Goal: Task Accomplishment & Management: Manage account settings

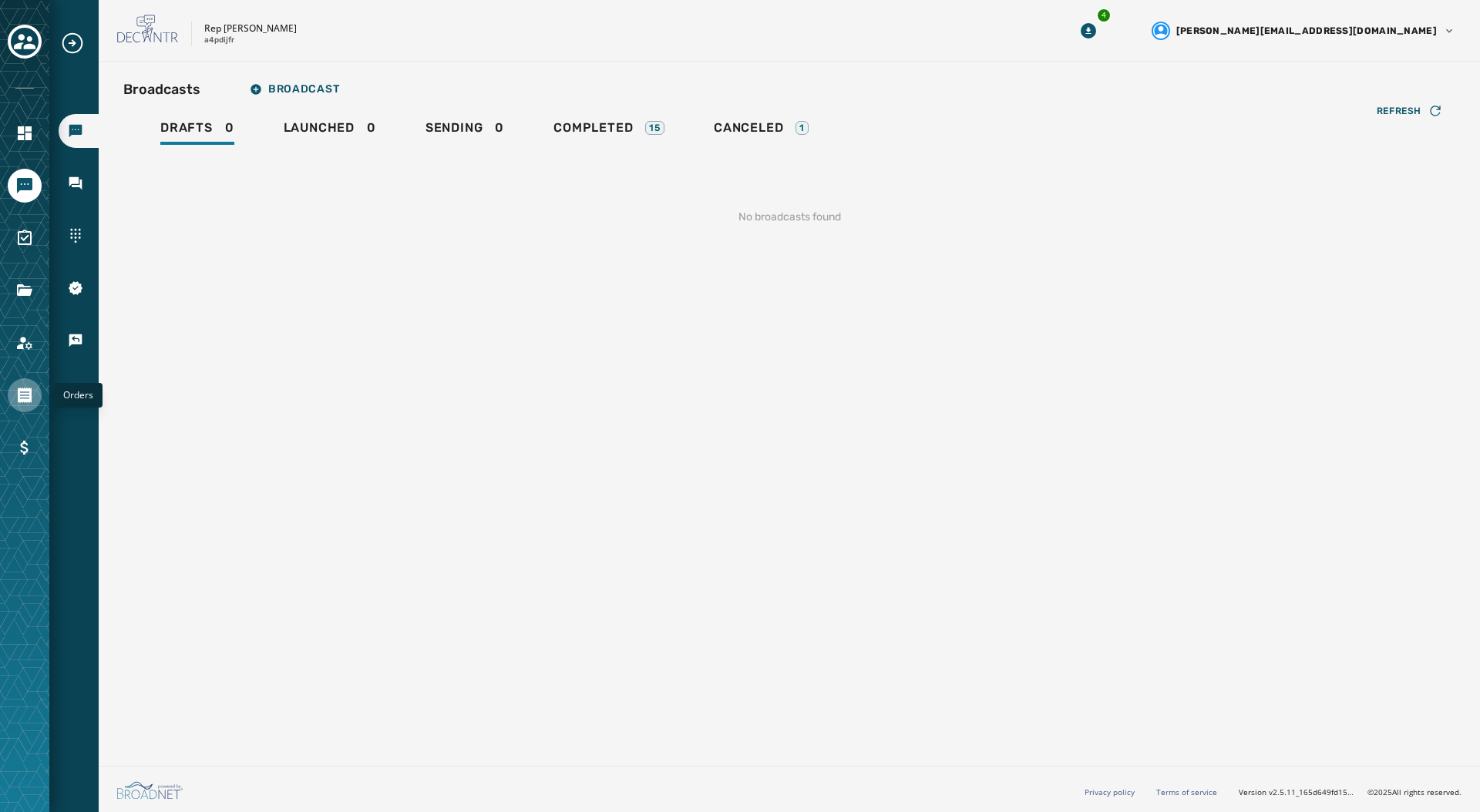
click at [18, 394] on icon "Navigate to Orders" at bounding box center [25, 395] width 14 height 15
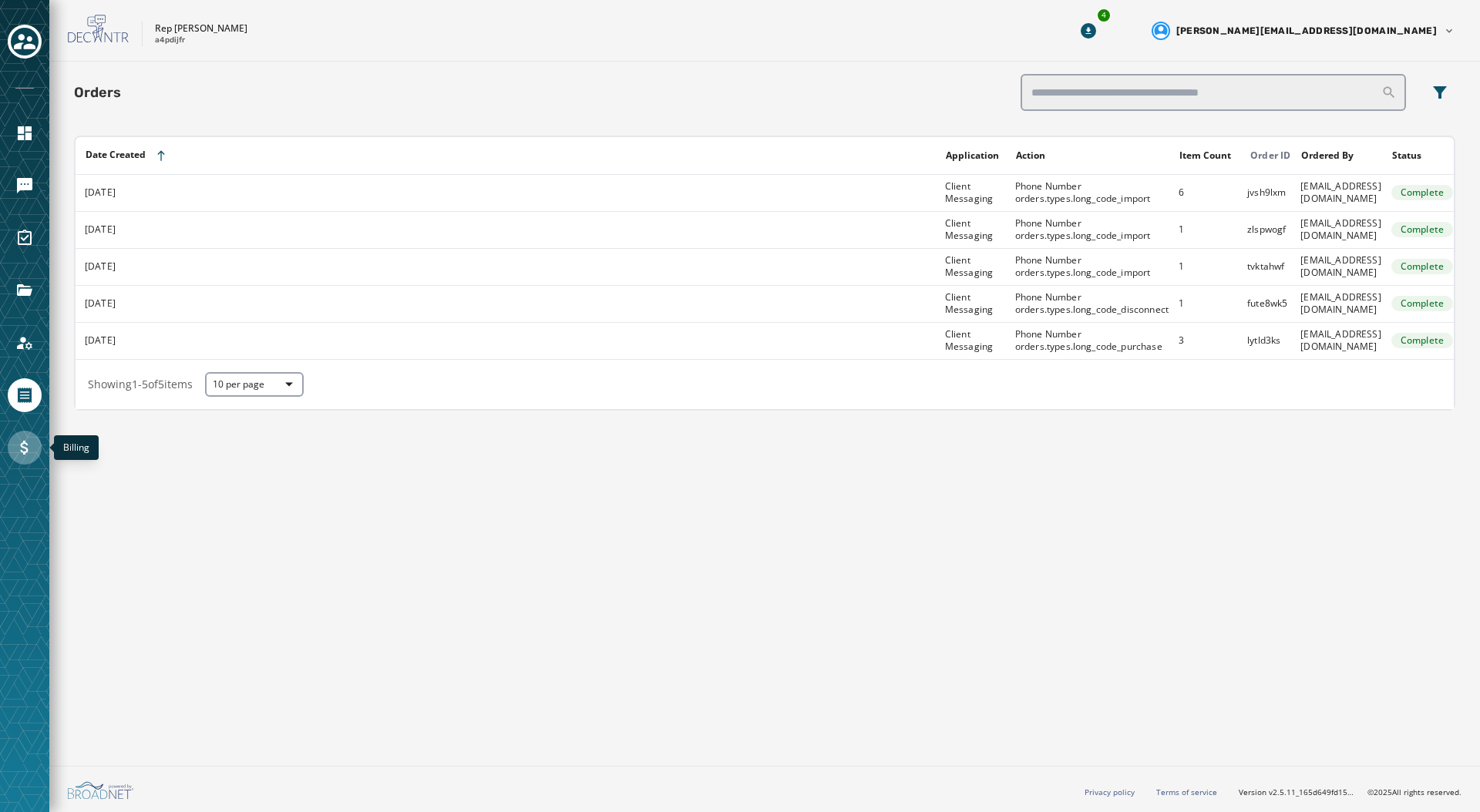
click at [21, 447] on icon "Navigate to Billing" at bounding box center [24, 448] width 8 height 14
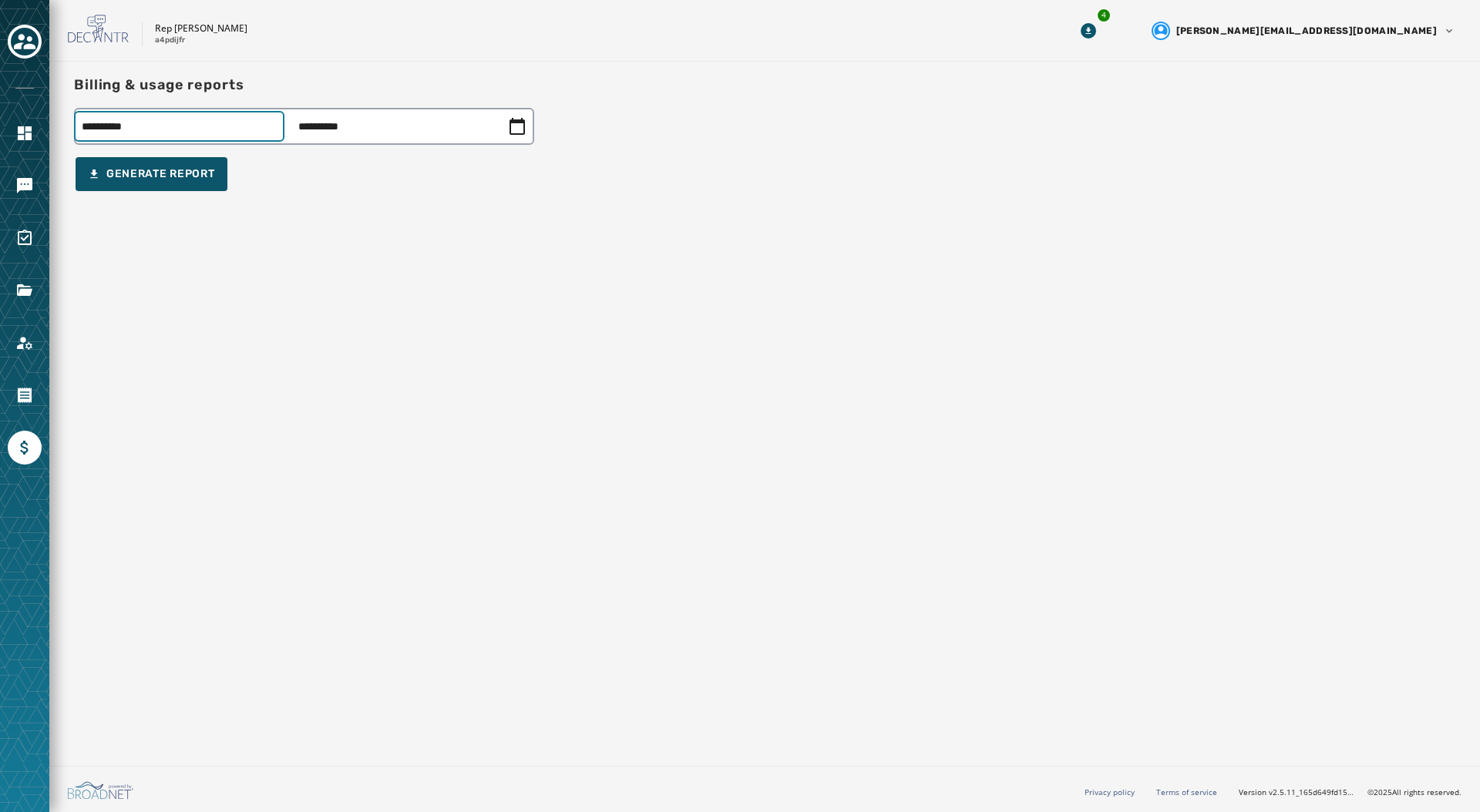
click at [154, 131] on div "**********" at bounding box center [303, 126] width 460 height 37
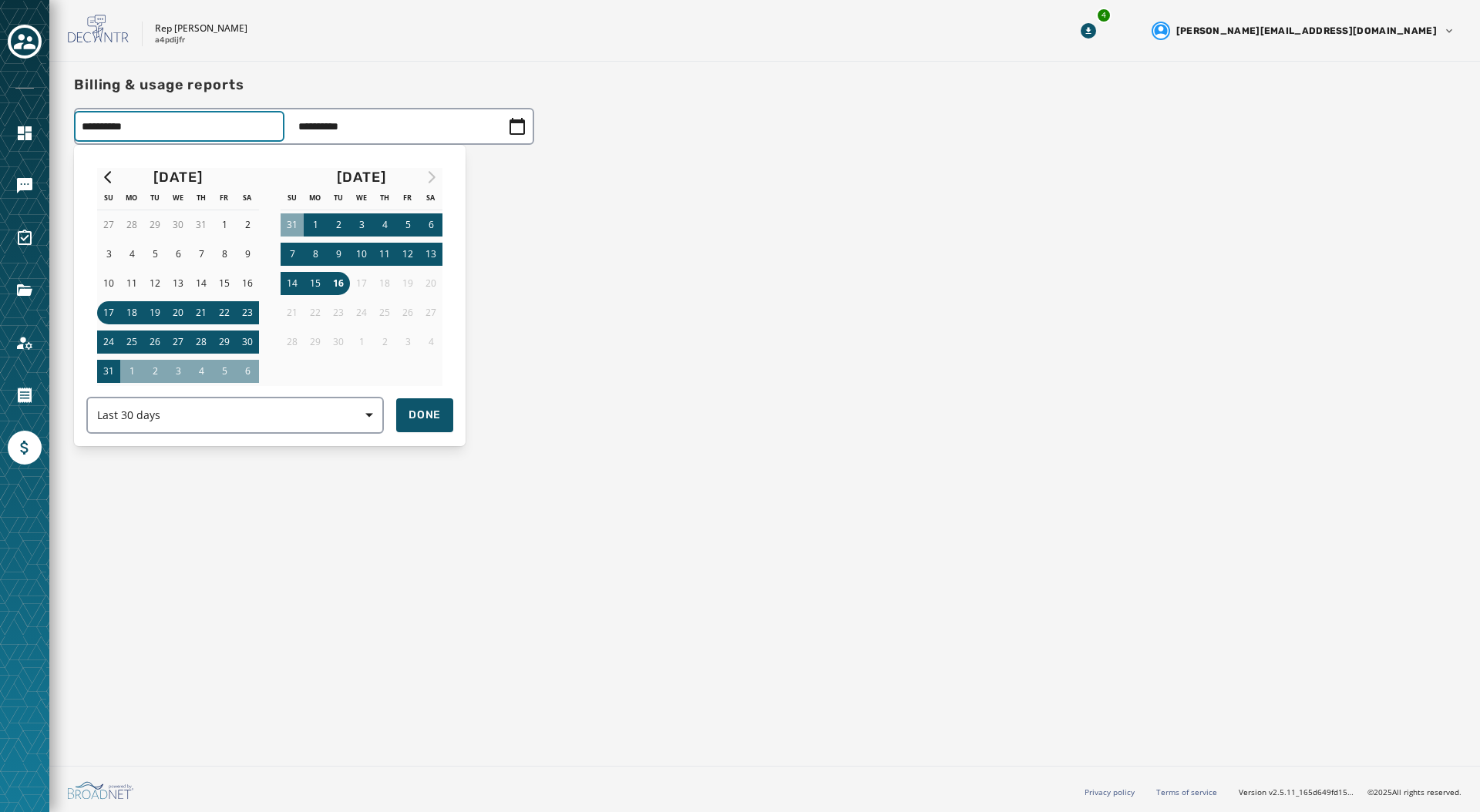
click at [335, 283] on button "16" at bounding box center [338, 283] width 23 height 23
type input "**********"
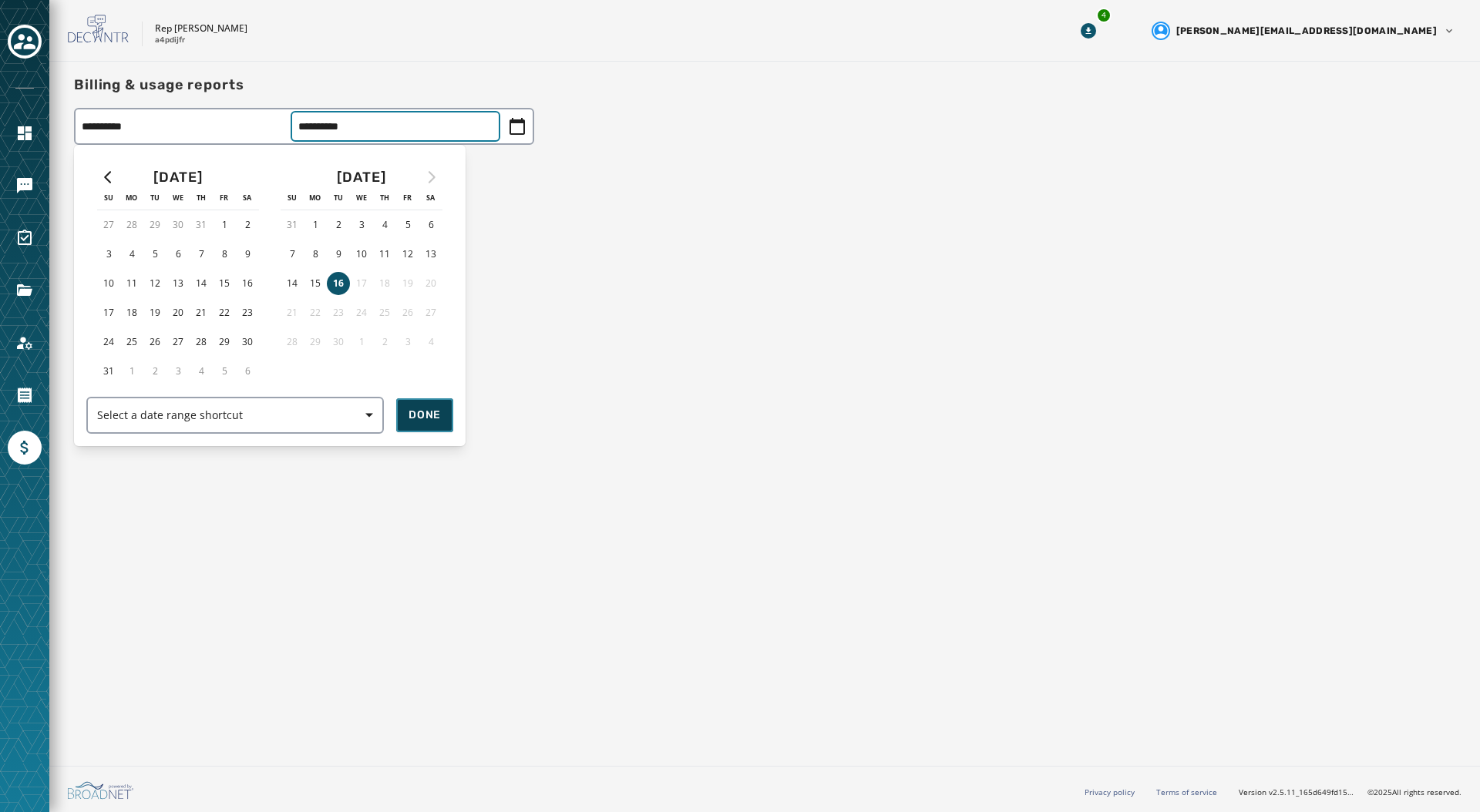
click at [428, 423] on button "Done" at bounding box center [424, 415] width 57 height 34
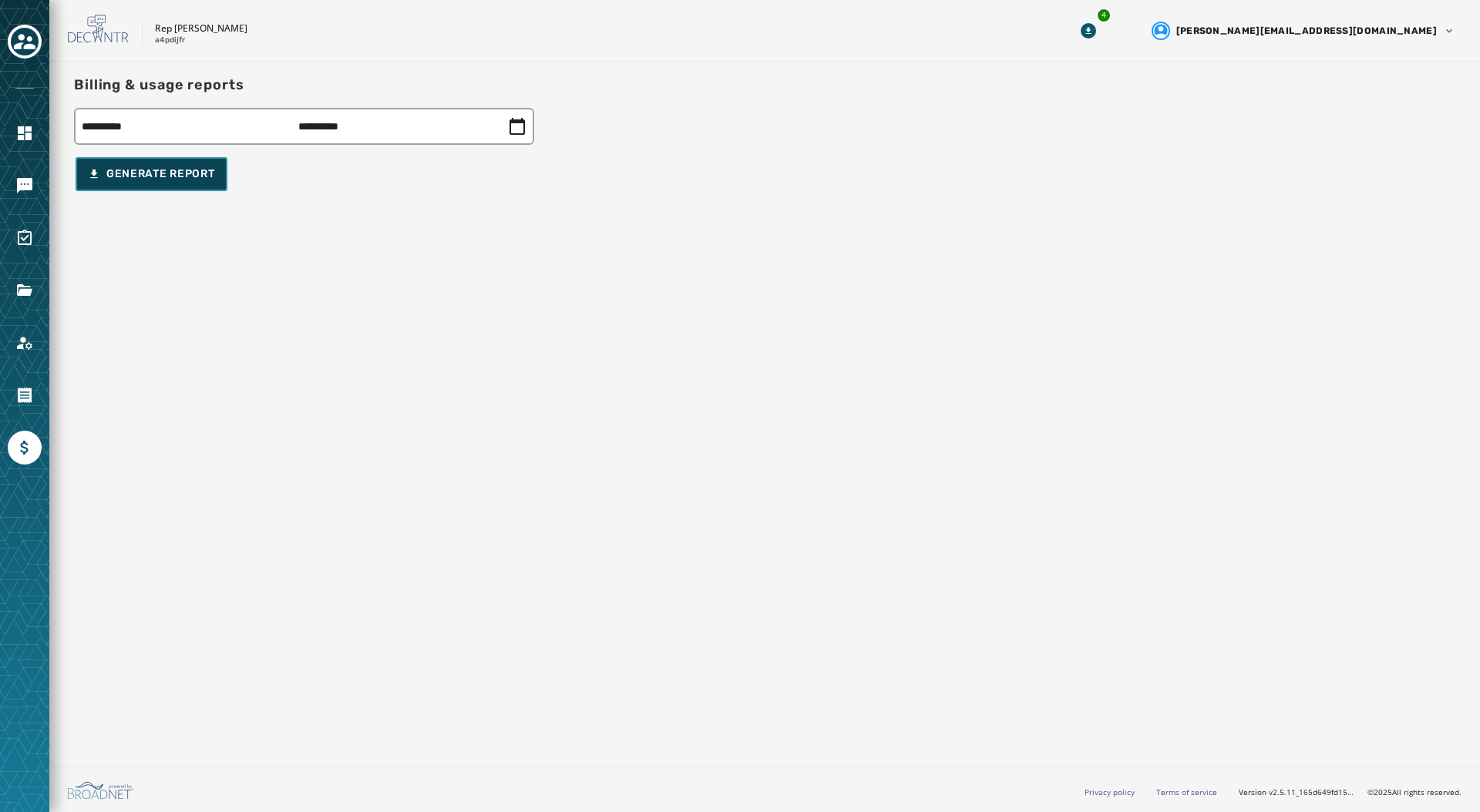
click at [158, 163] on button "Generate Report" at bounding box center [151, 174] width 152 height 34
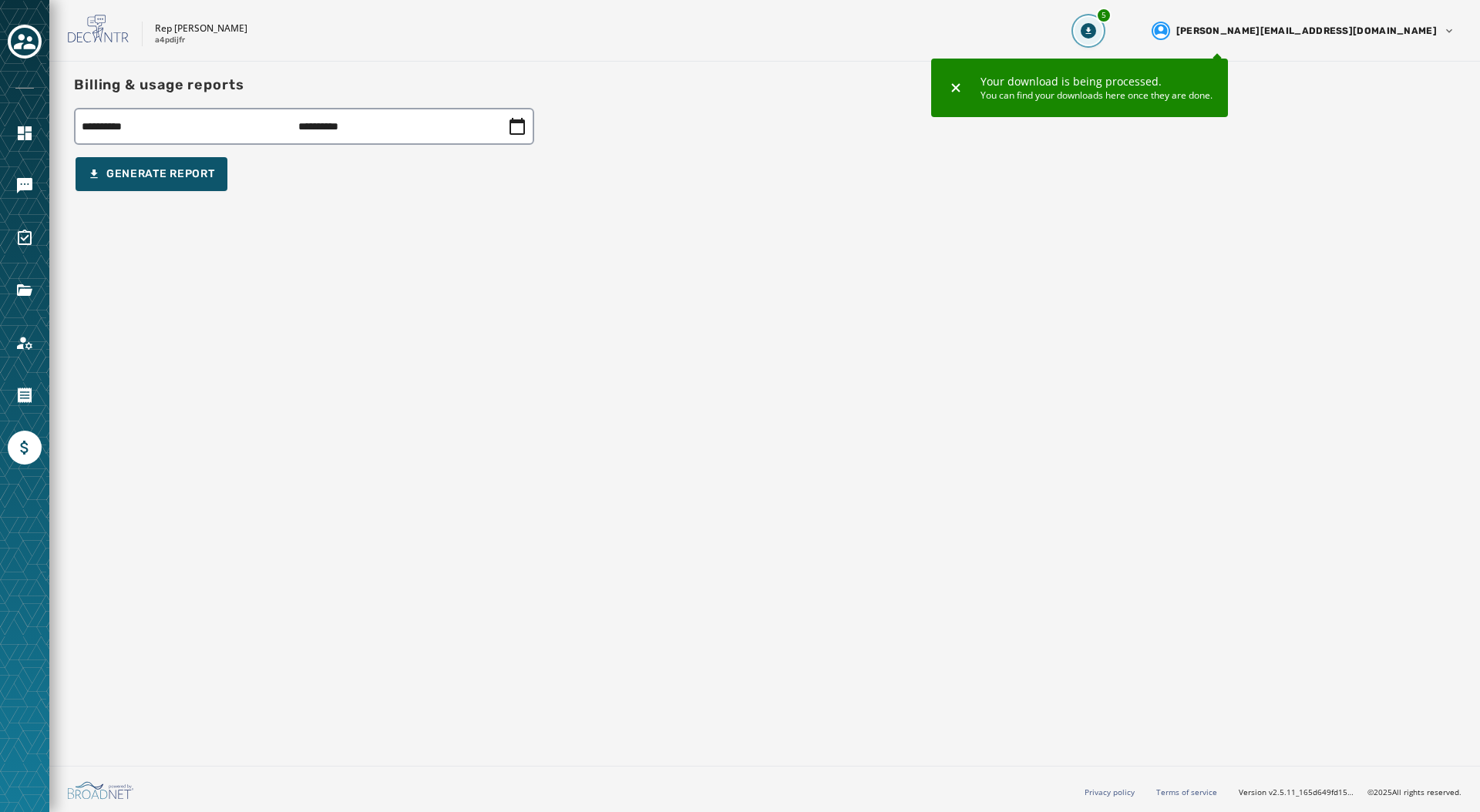
click at [1096, 28] on icon "Download Menu" at bounding box center [1088, 30] width 15 height 15
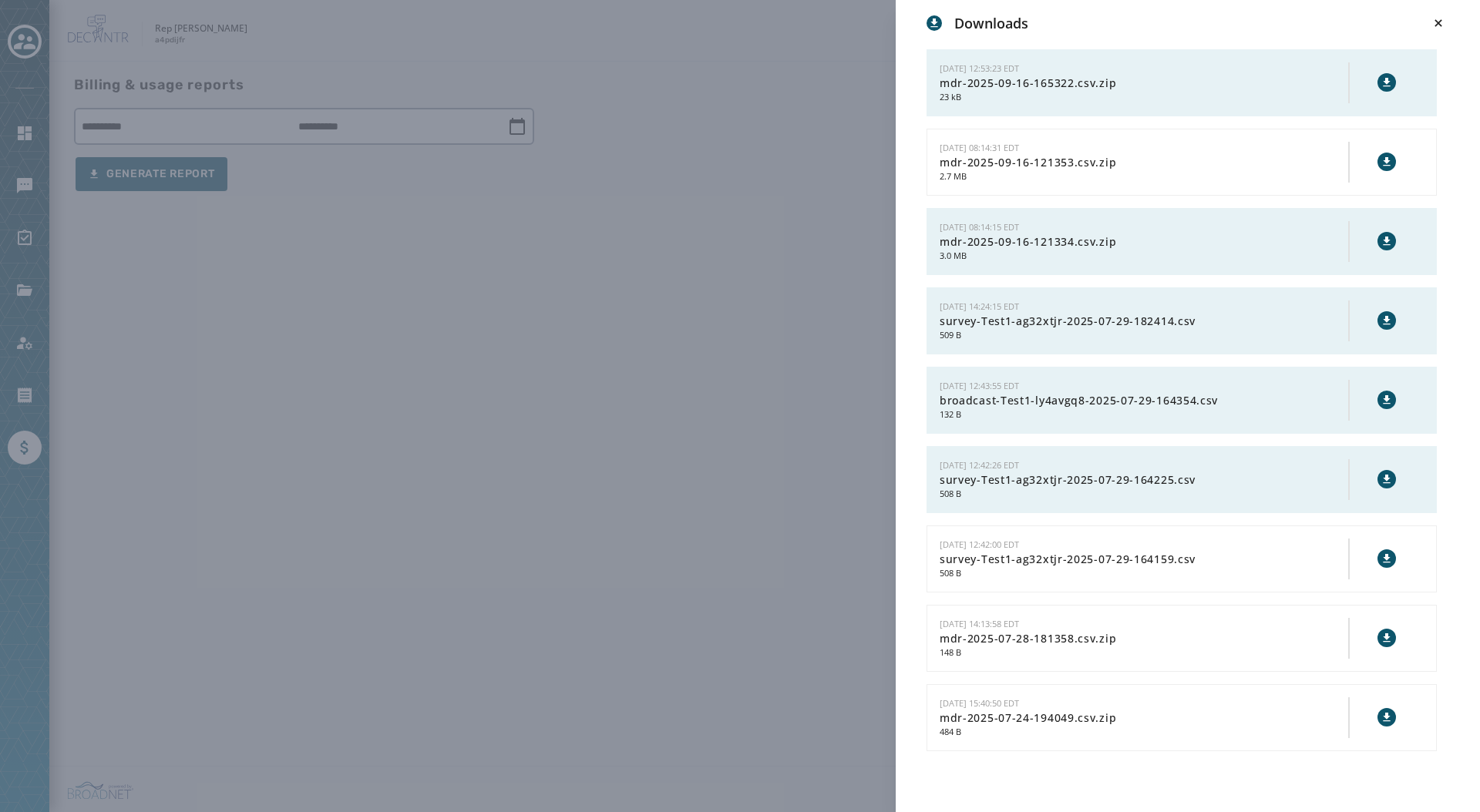
click at [1390, 162] on icon at bounding box center [1387, 162] width 13 height 13
click at [467, 224] on div "Downloads [DATE] 12:53:23 EDT mdr-2025-09-16-165322.csv.zip 23 kB [DATE] 08:14:…" at bounding box center [740, 406] width 1480 height 812
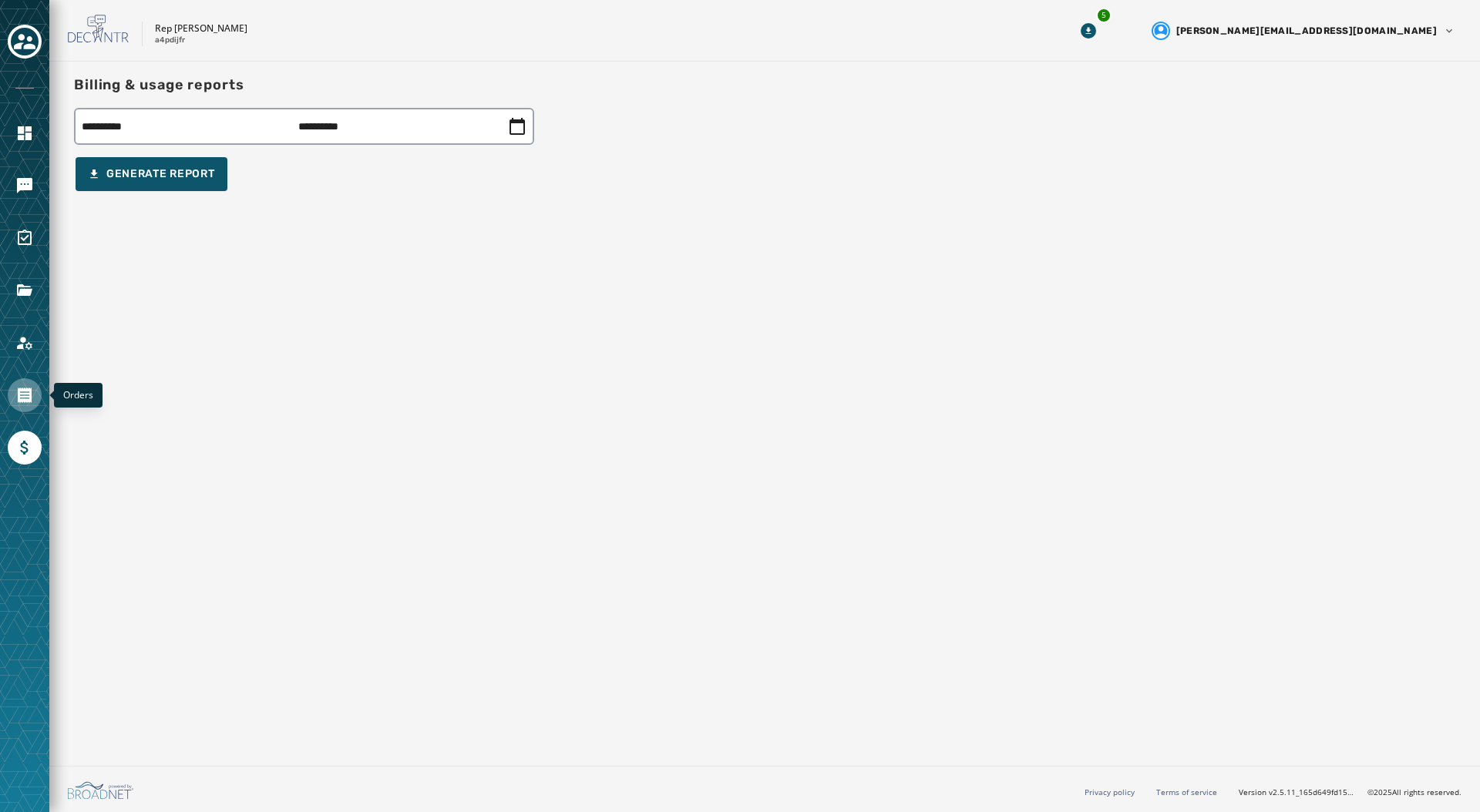
click at [20, 399] on icon "Navigate to Orders" at bounding box center [25, 395] width 14 height 15
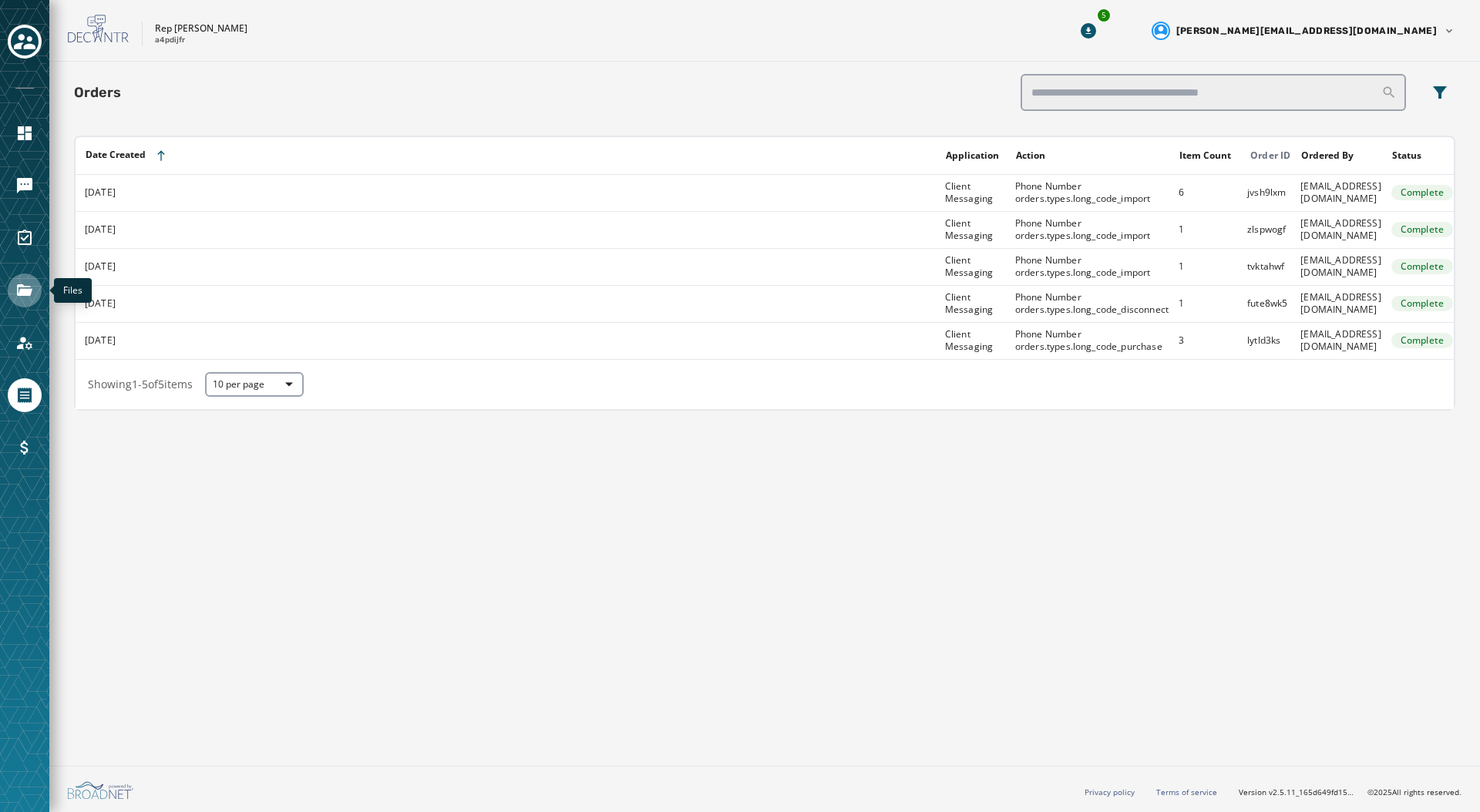
click at [22, 286] on icon "Navigate to Files" at bounding box center [24, 290] width 18 height 18
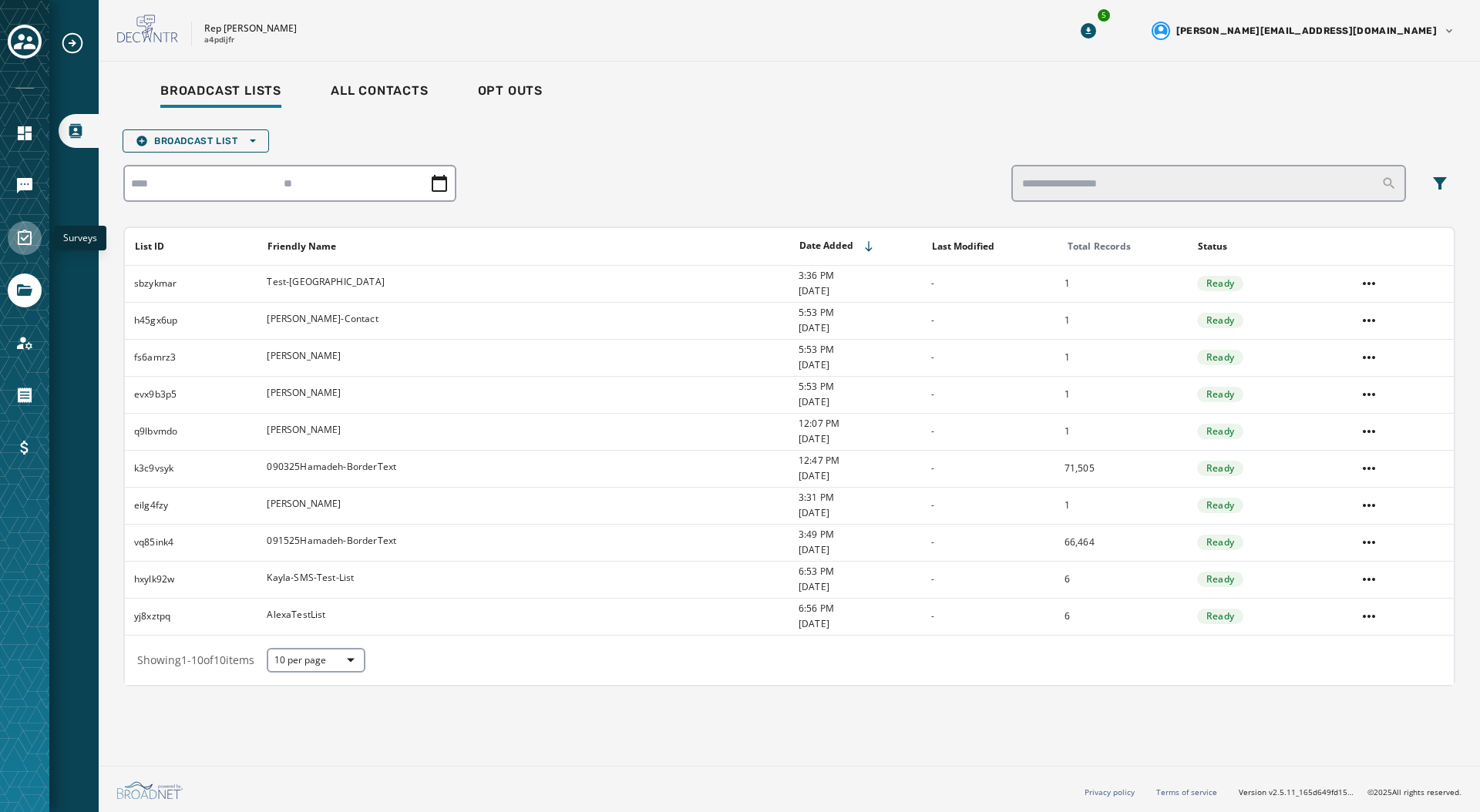
click at [25, 233] on icon "Navigate to Surveys" at bounding box center [24, 237] width 18 height 18
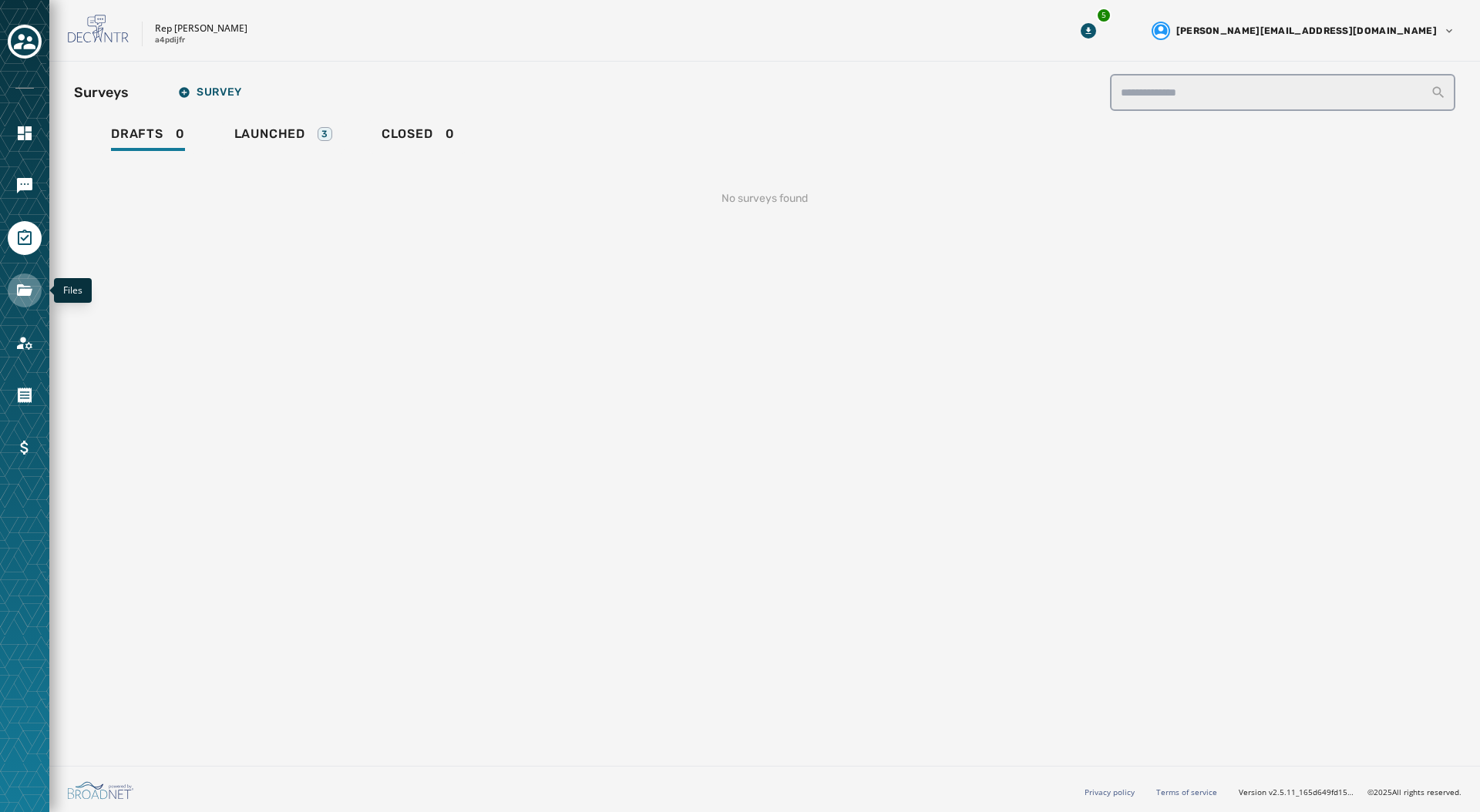
click at [22, 287] on icon "Navigate to Files" at bounding box center [24, 290] width 18 height 18
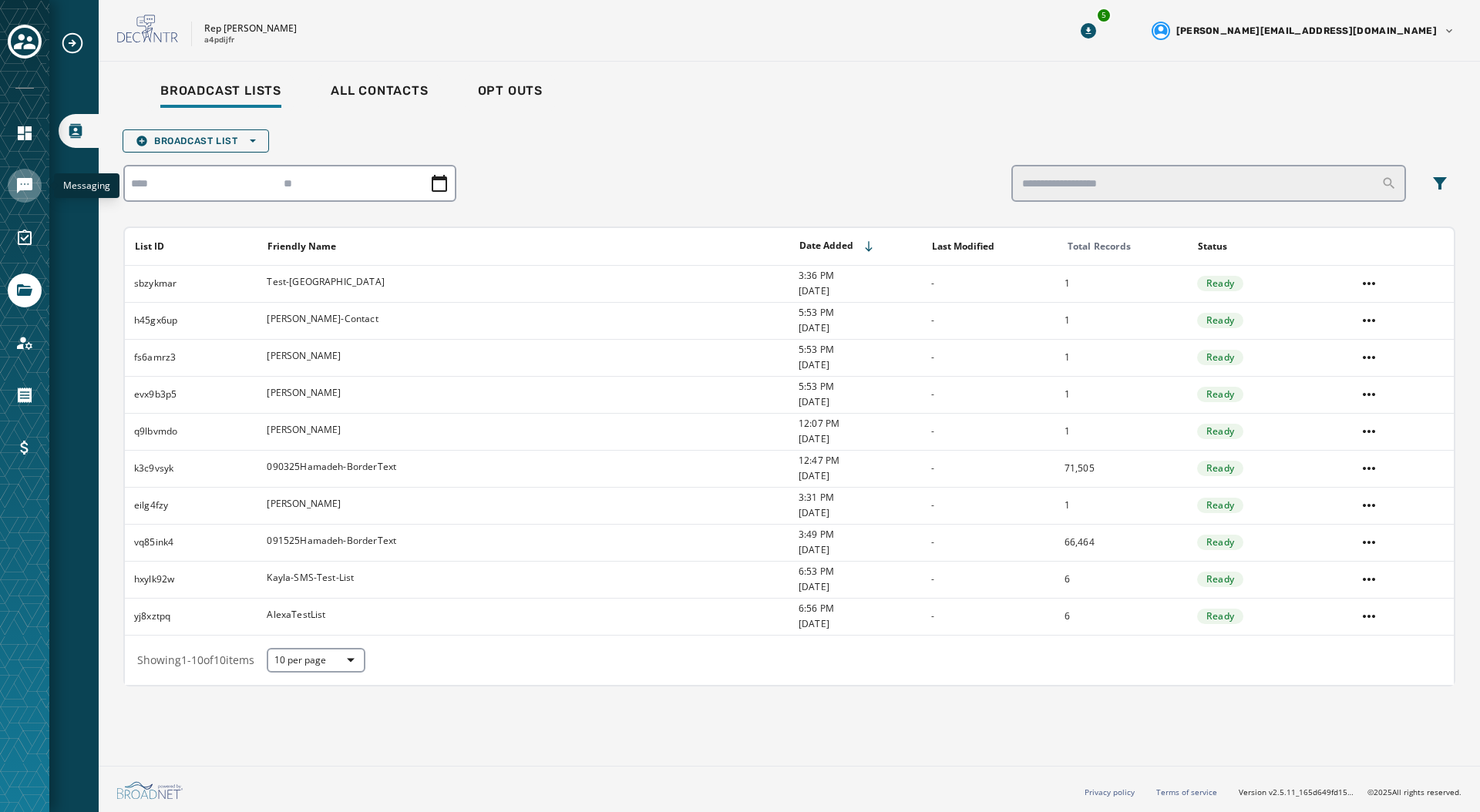
click at [23, 180] on icon "Navigate to Messaging" at bounding box center [24, 185] width 15 height 15
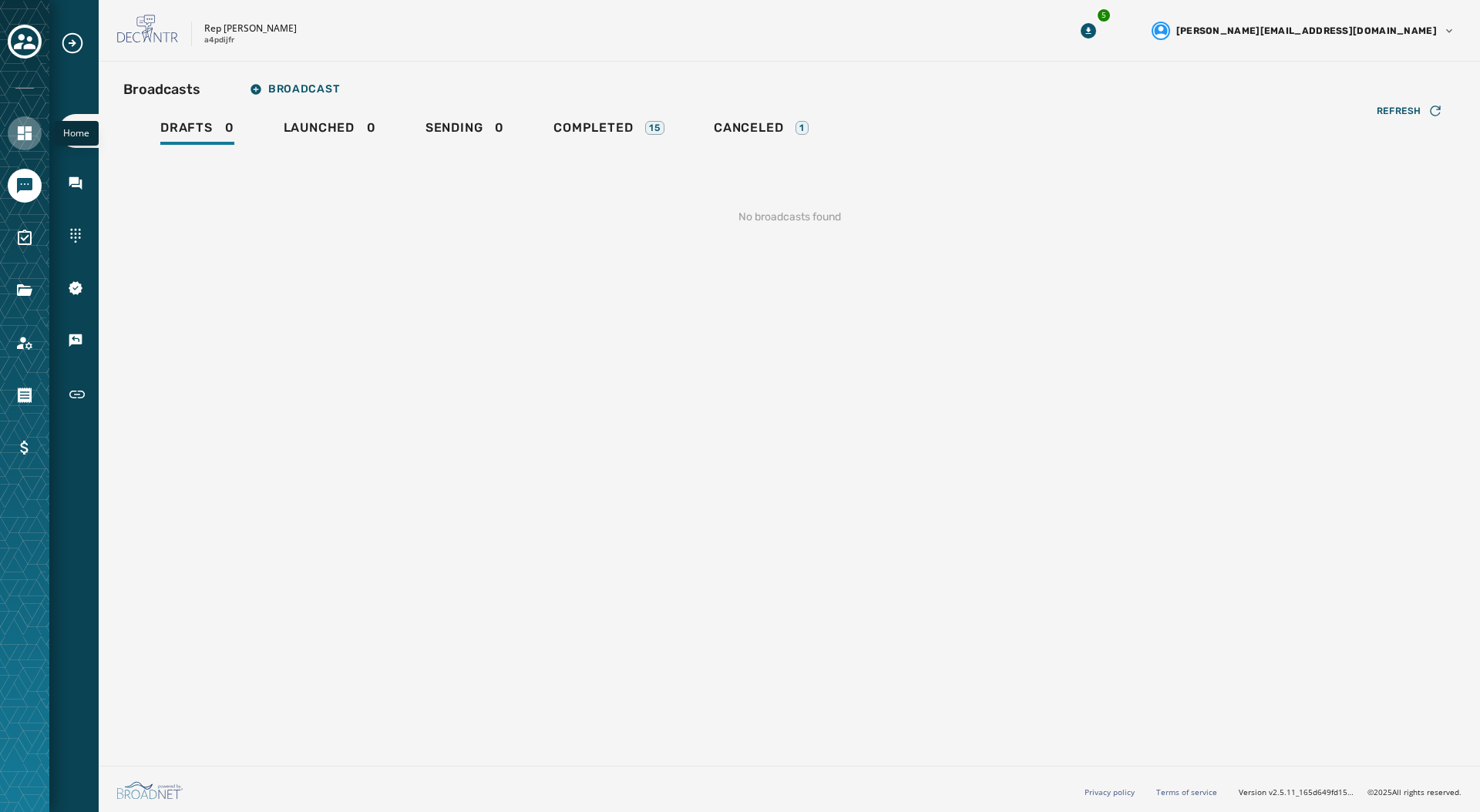
click at [13, 135] on link "Navigate to Home" at bounding box center [25, 133] width 34 height 34
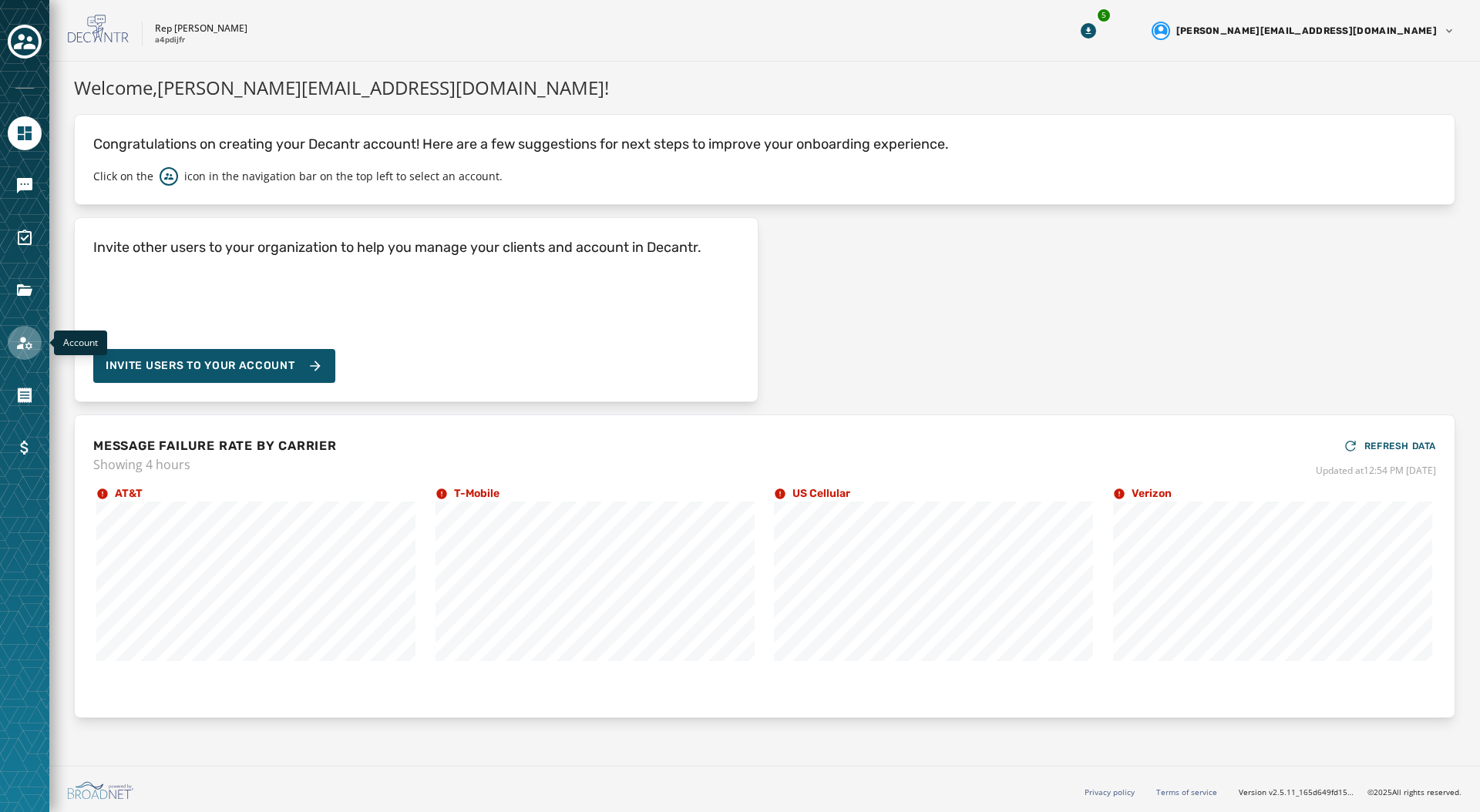
click at [19, 341] on icon "Navigate to Account" at bounding box center [24, 343] width 18 height 18
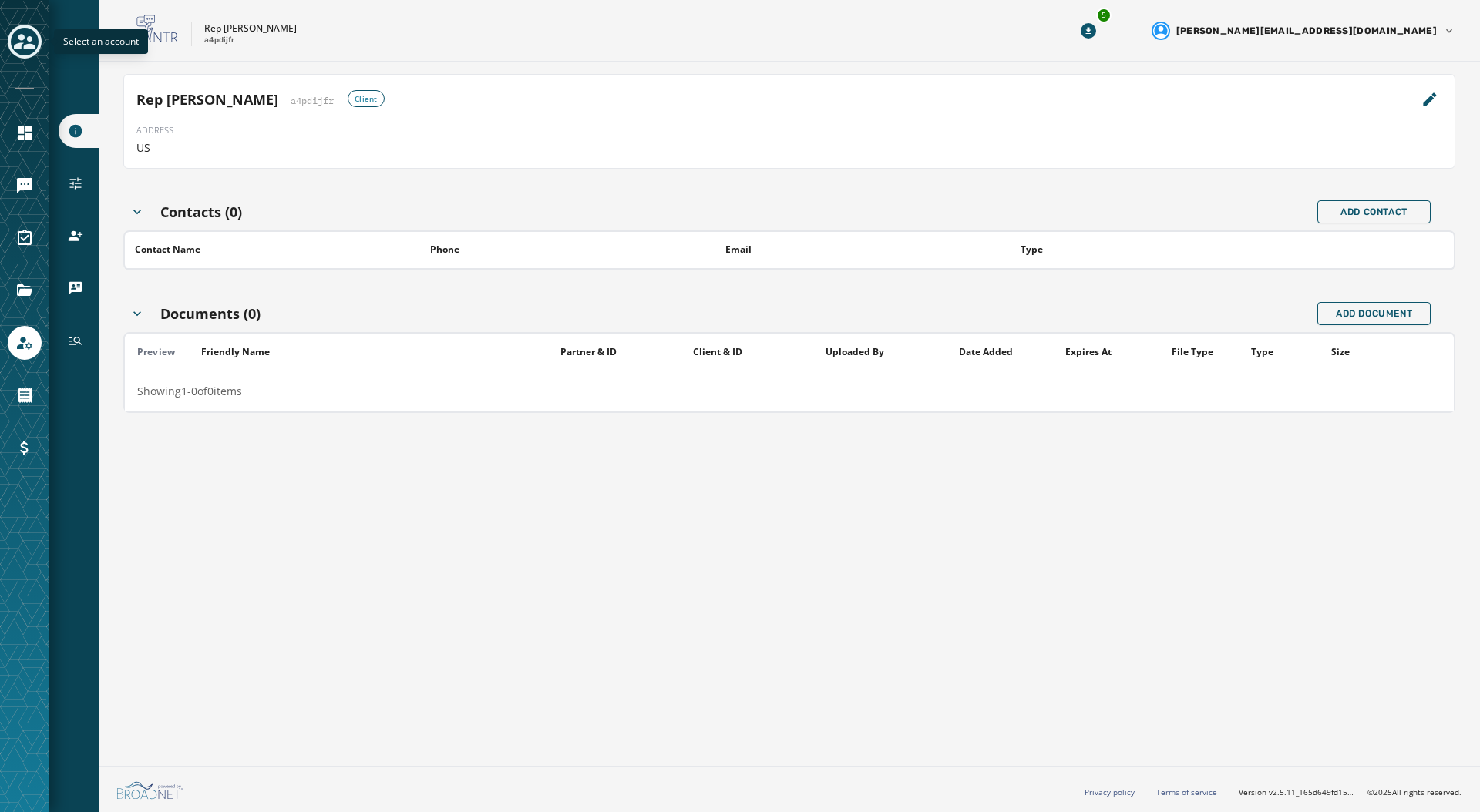
click at [28, 36] on icon "Toggle account select drawer" at bounding box center [25, 41] width 21 height 21
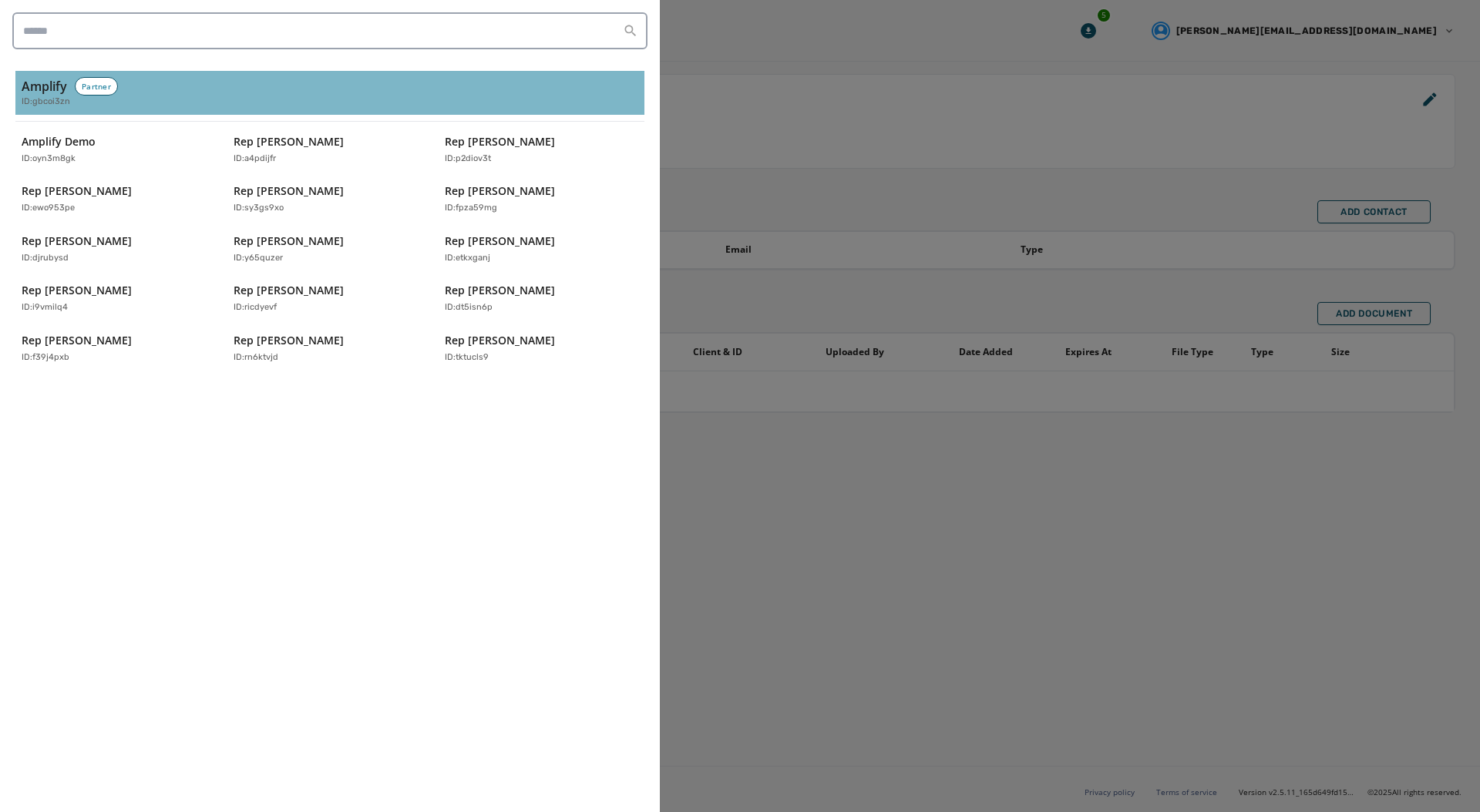
click at [32, 102] on span "ID: gbcoi3zn" at bounding box center [45, 102] width 48 height 13
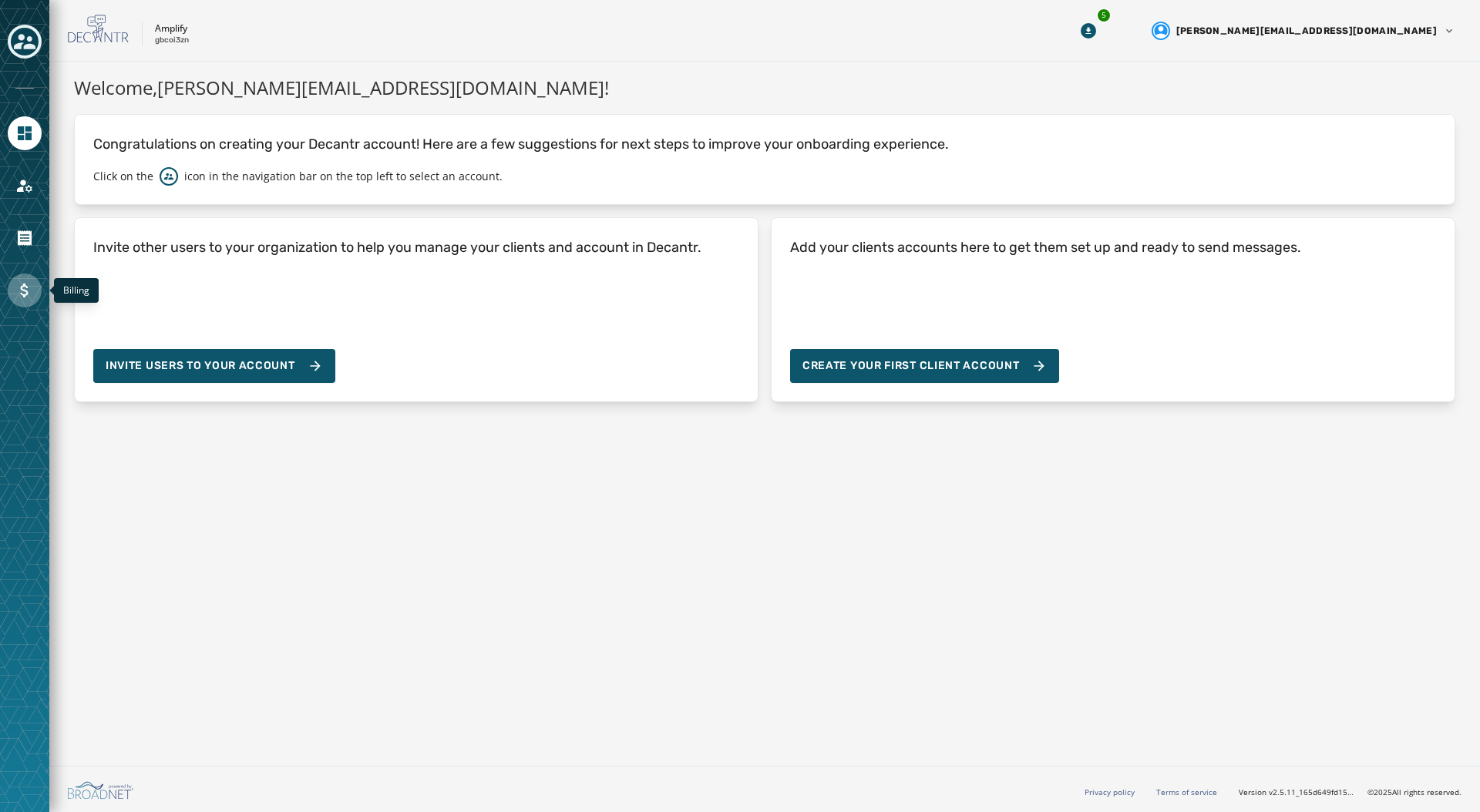
click at [26, 283] on icon "Navigate to Billing" at bounding box center [24, 290] width 18 height 18
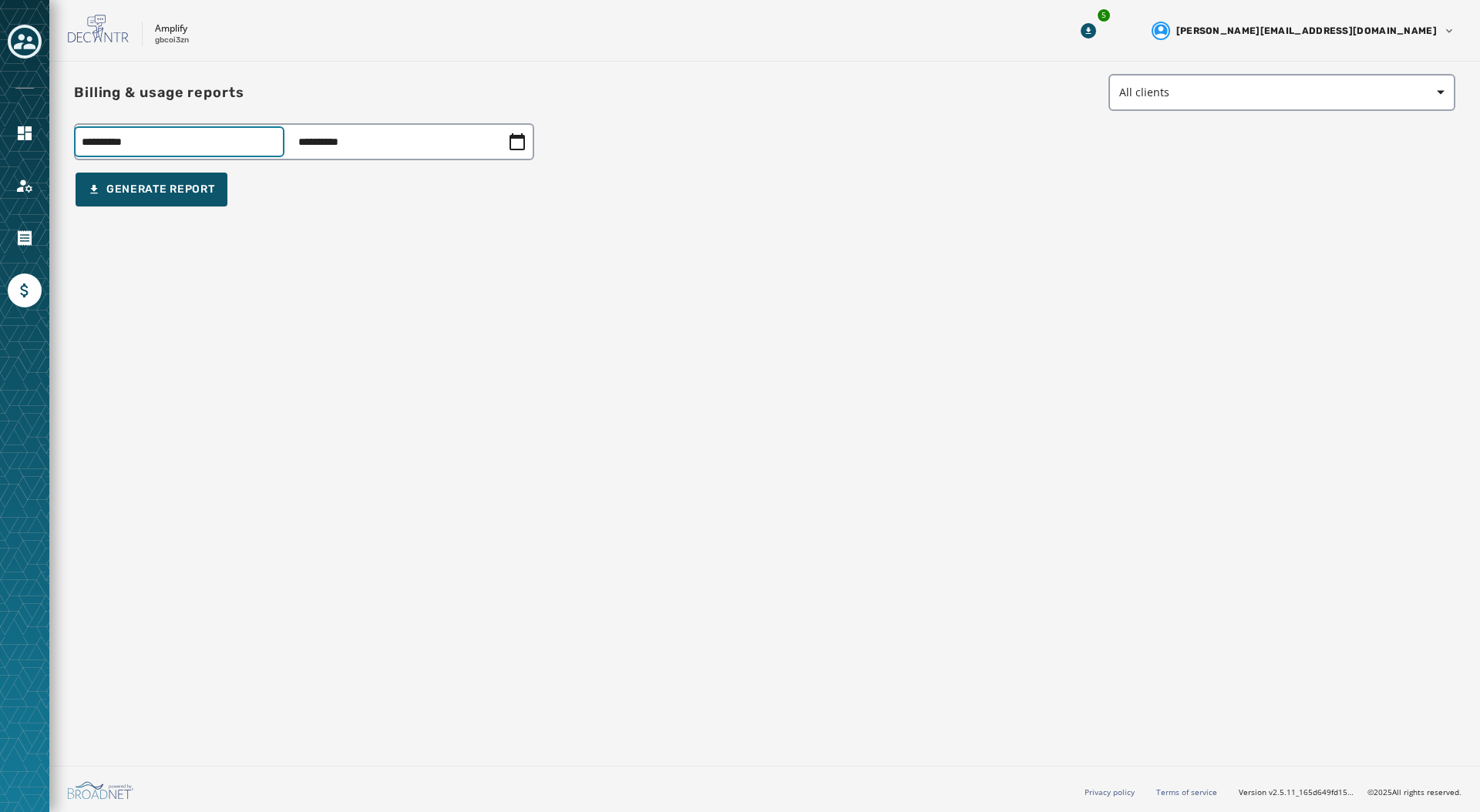
click at [218, 143] on div "**********" at bounding box center [303, 142] width 460 height 37
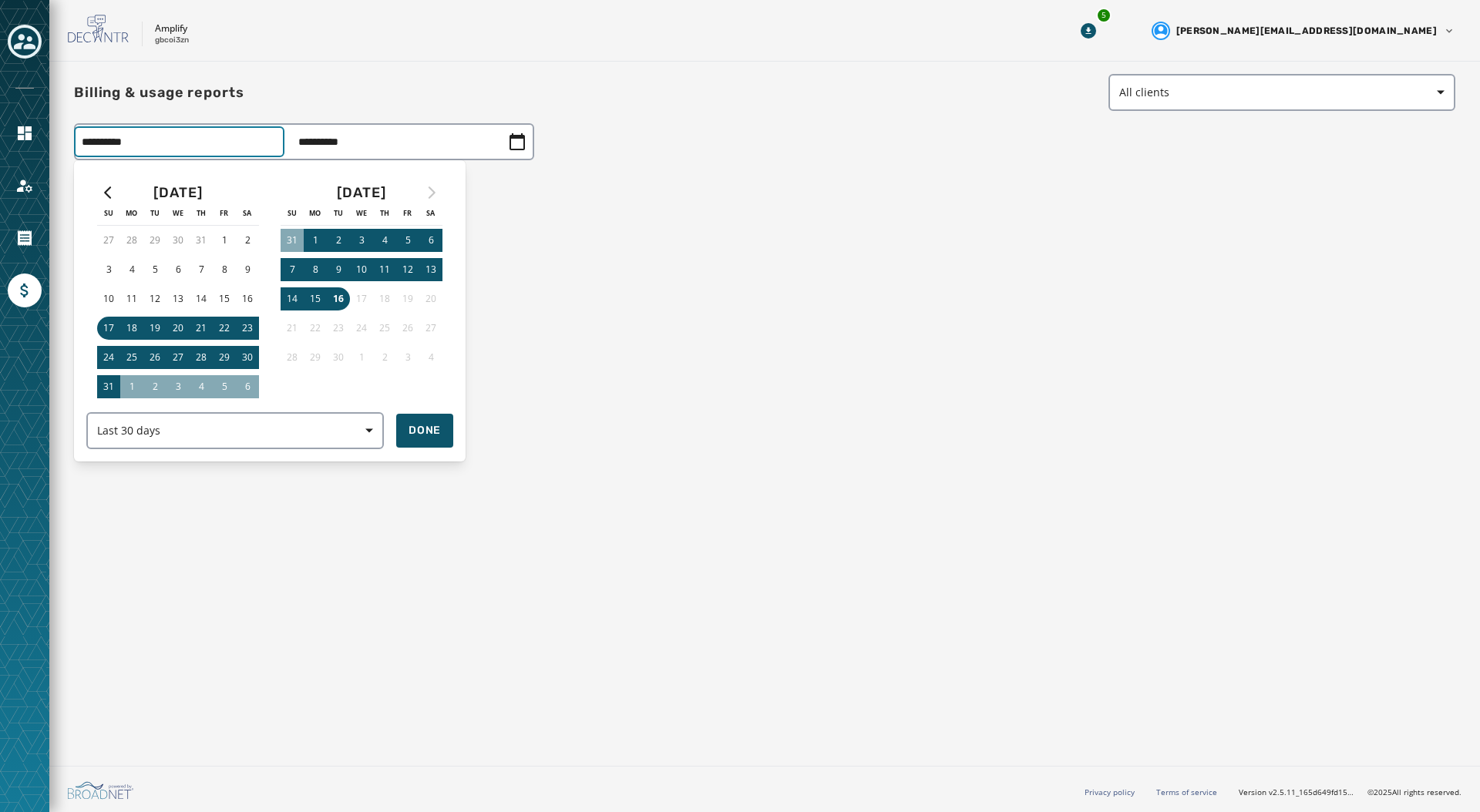
click at [573, 231] on div at bounding box center [740, 406] width 1480 height 812
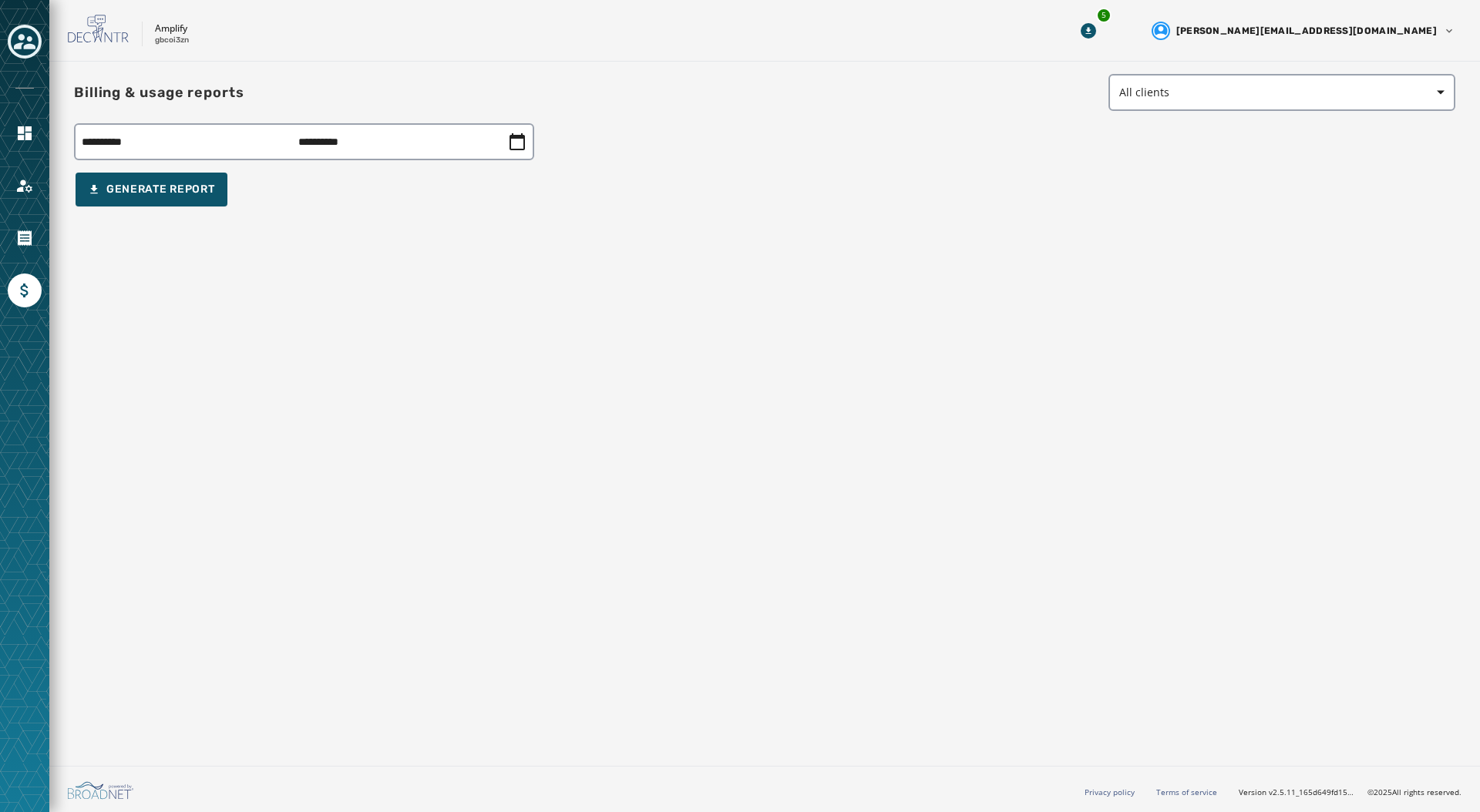
click at [162, 39] on p "gbcoi3zn" at bounding box center [172, 40] width 34 height 12
click at [347, 169] on div "**********" at bounding box center [764, 139] width 1382 height 132
click at [161, 93] on h1 "Billing & usage reports" at bounding box center [158, 92] width 170 height 21
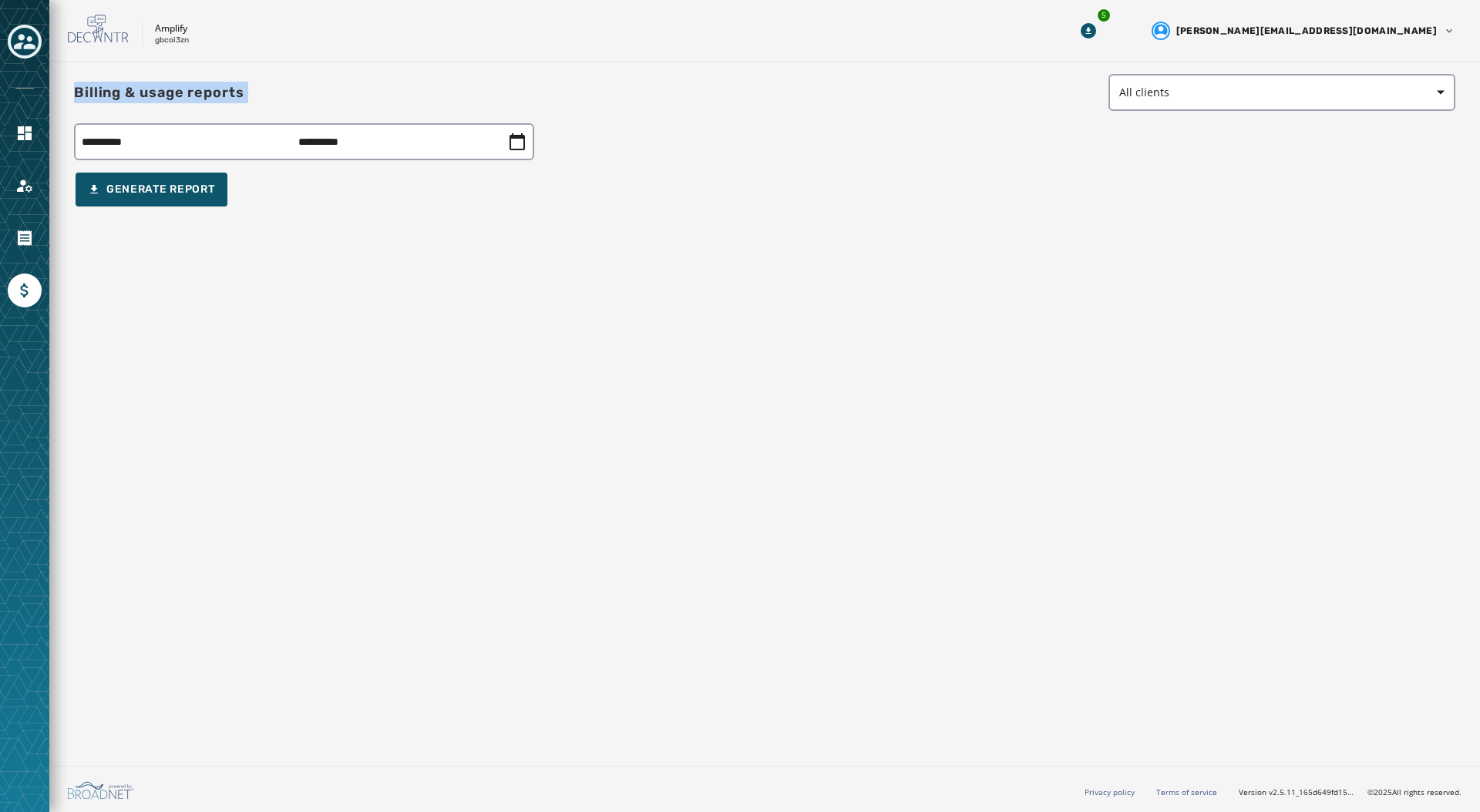
click at [161, 93] on h1 "Billing & usage reports" at bounding box center [158, 92] width 170 height 21
click at [21, 244] on icon "Navigate to Orders" at bounding box center [25, 237] width 14 height 15
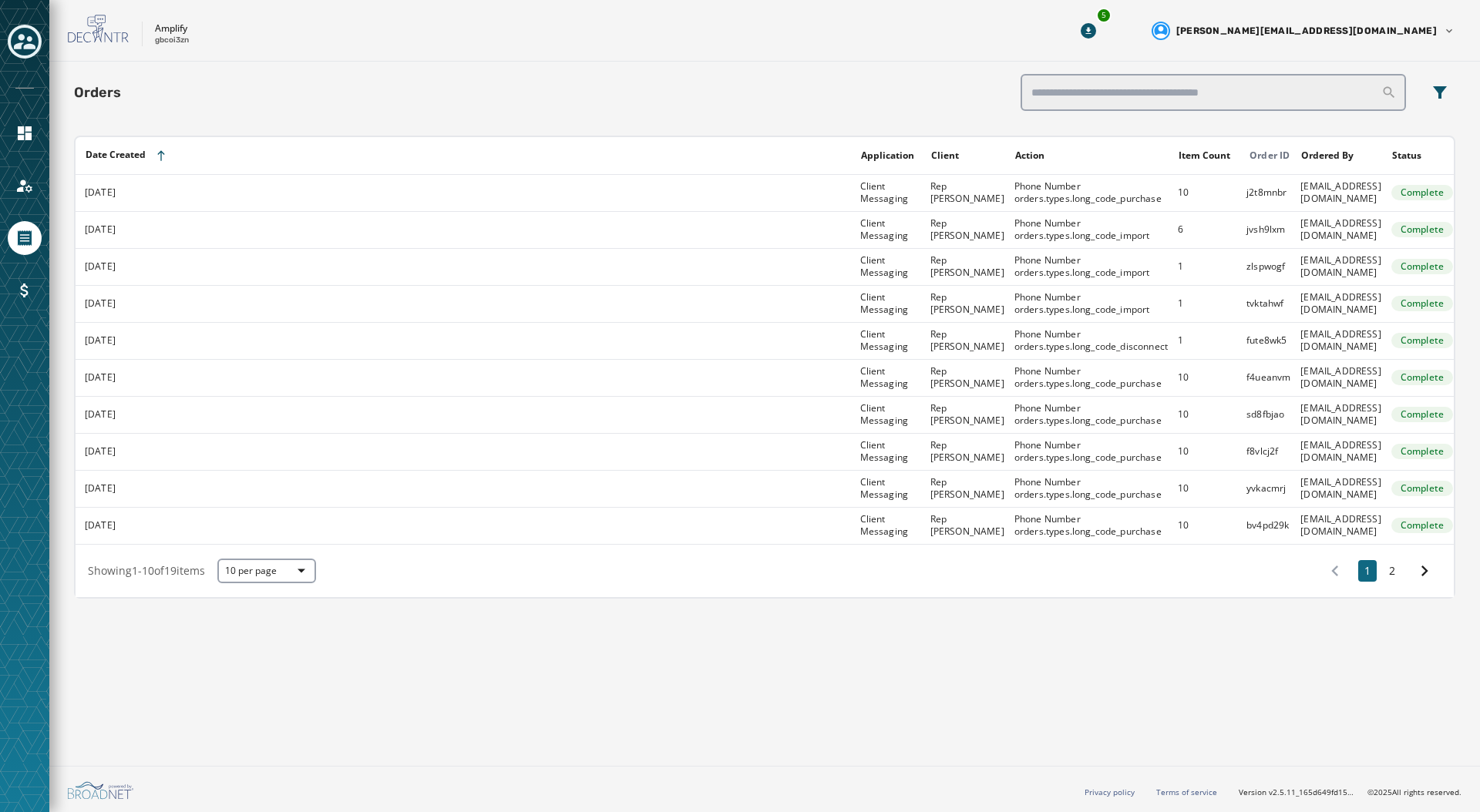
click at [23, 50] on icon "Toggle account select drawer" at bounding box center [25, 41] width 21 height 21
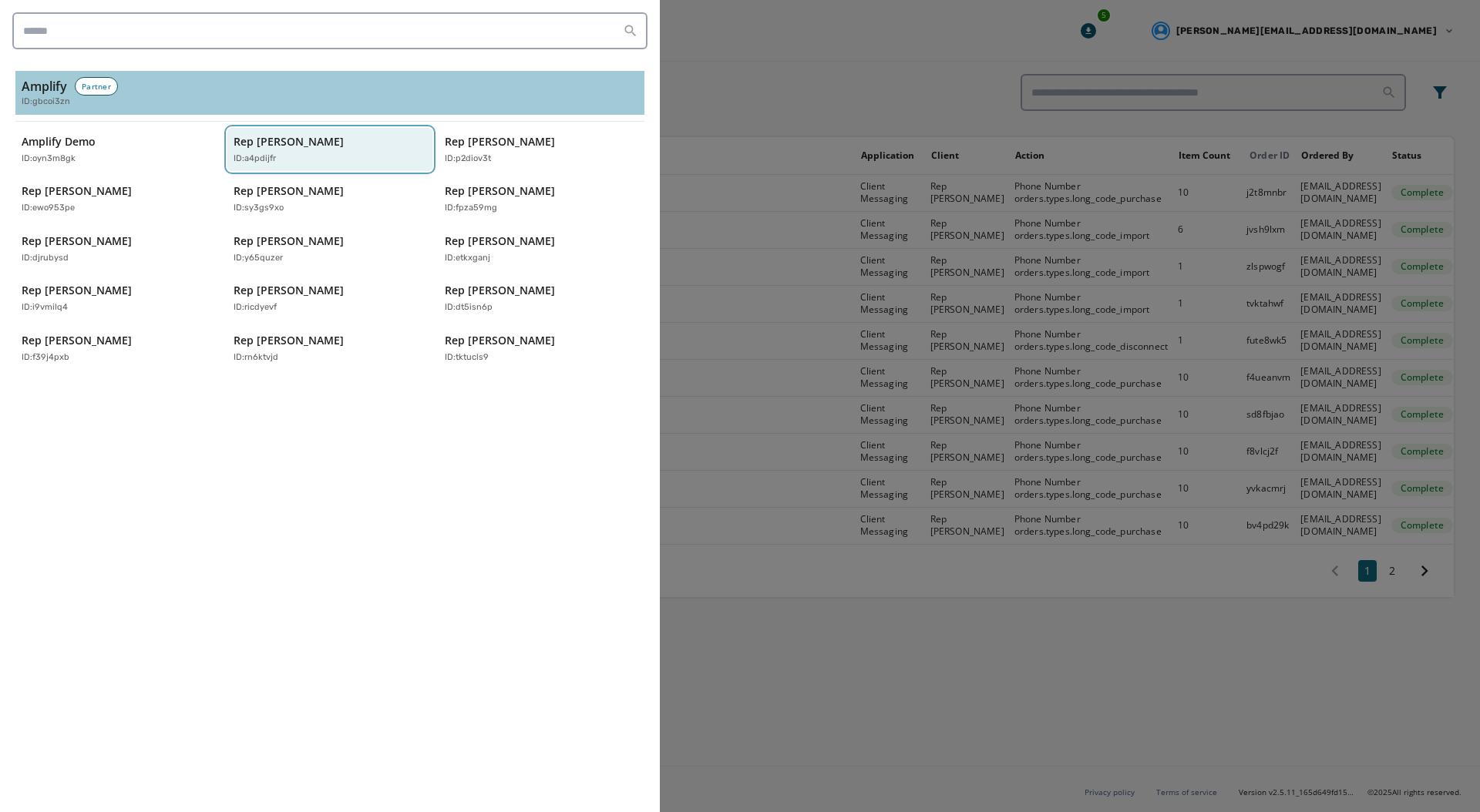
click at [320, 142] on p "Rep [PERSON_NAME]" at bounding box center [288, 141] width 110 height 15
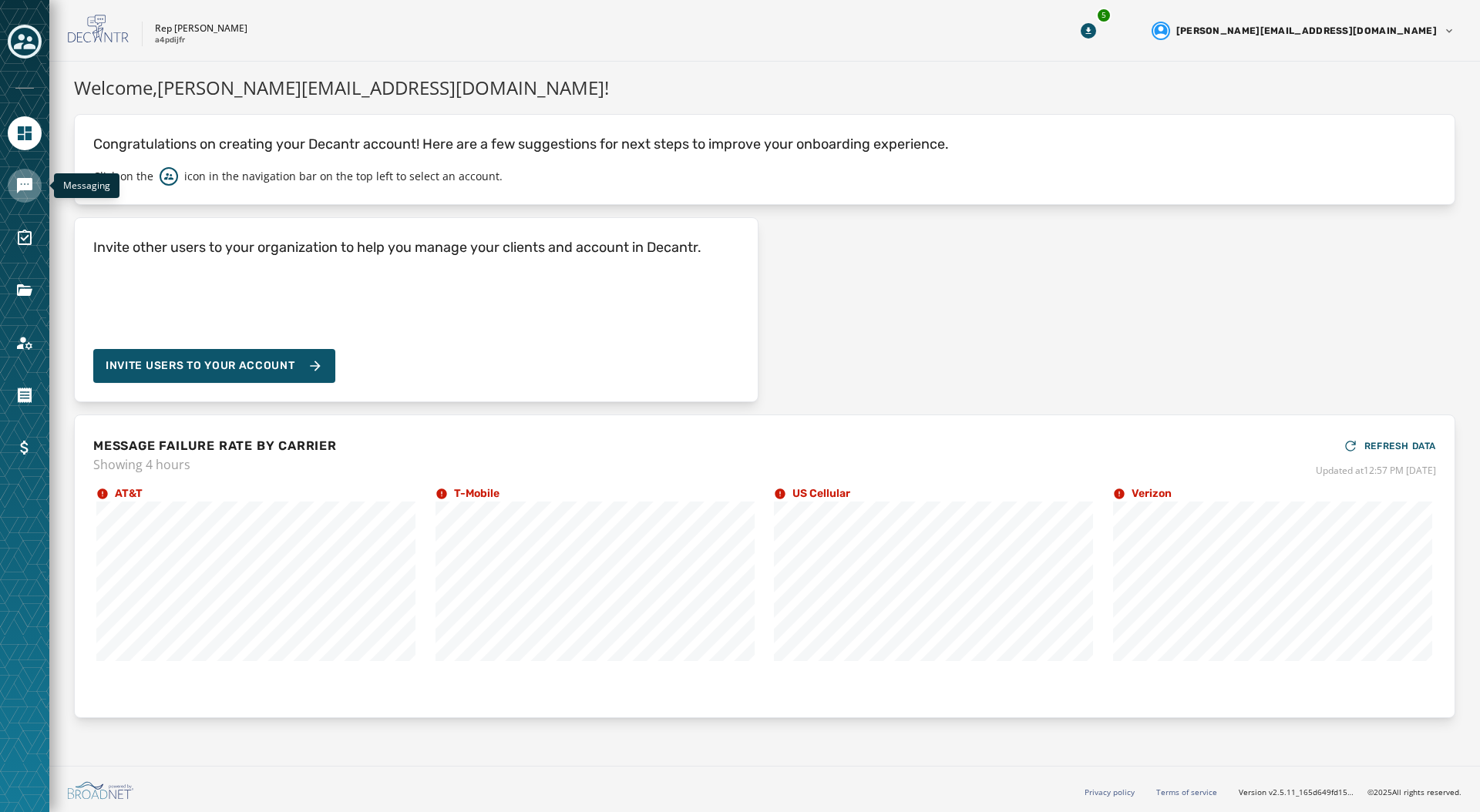
click at [21, 188] on icon "Navigate to Messaging" at bounding box center [24, 185] width 15 height 15
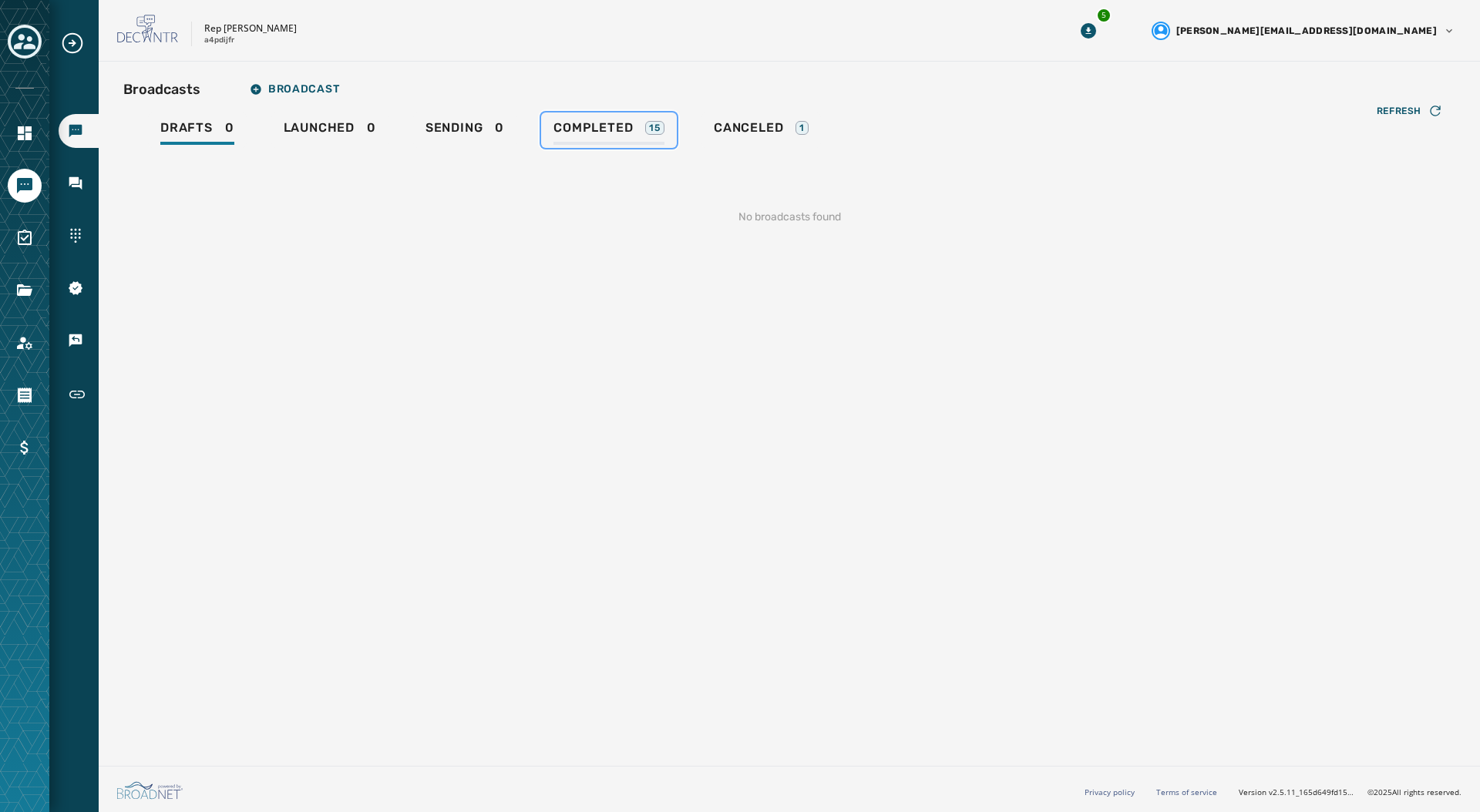
click at [567, 135] on div "Completed 15" at bounding box center [609, 132] width 111 height 25
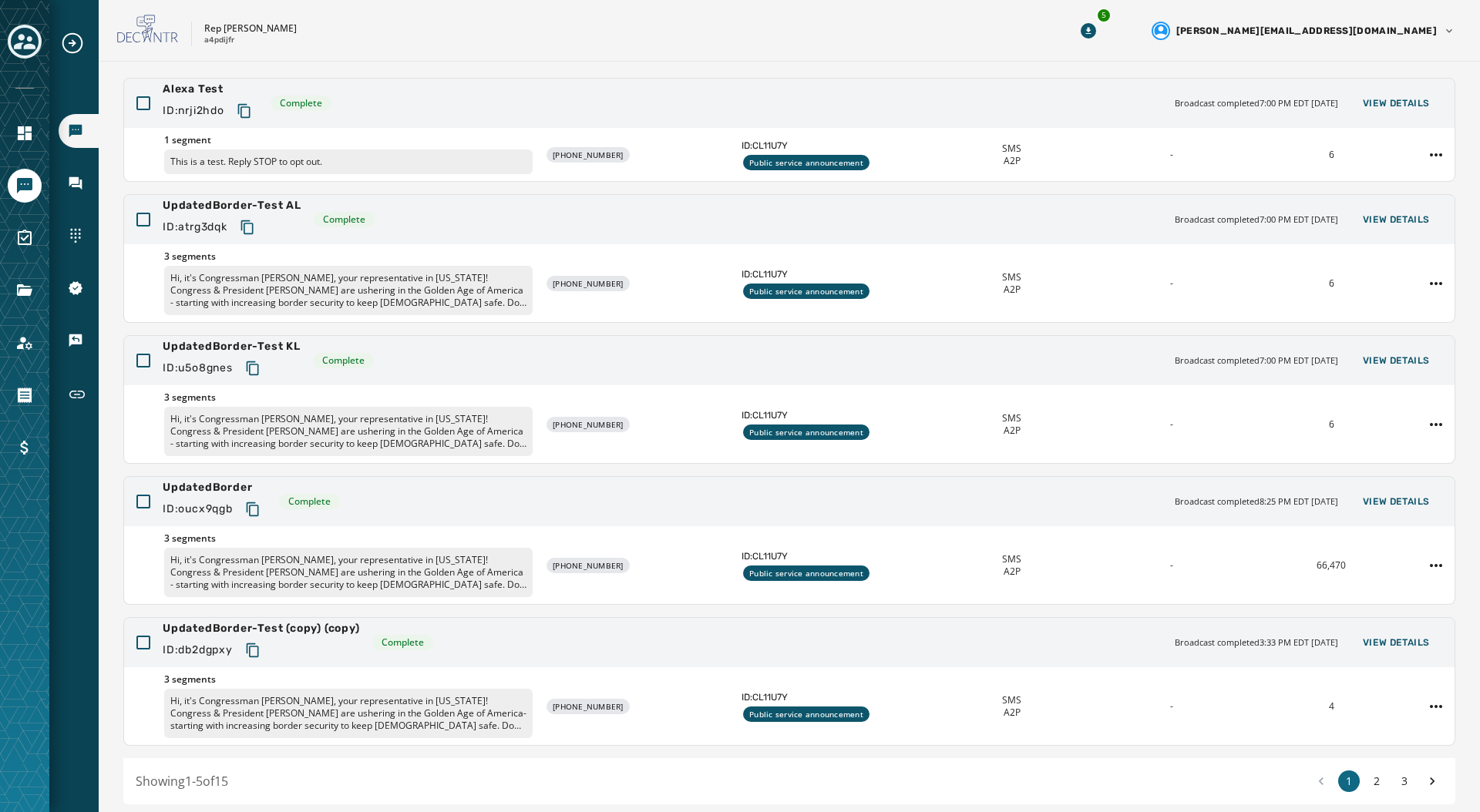
scroll to position [155, 0]
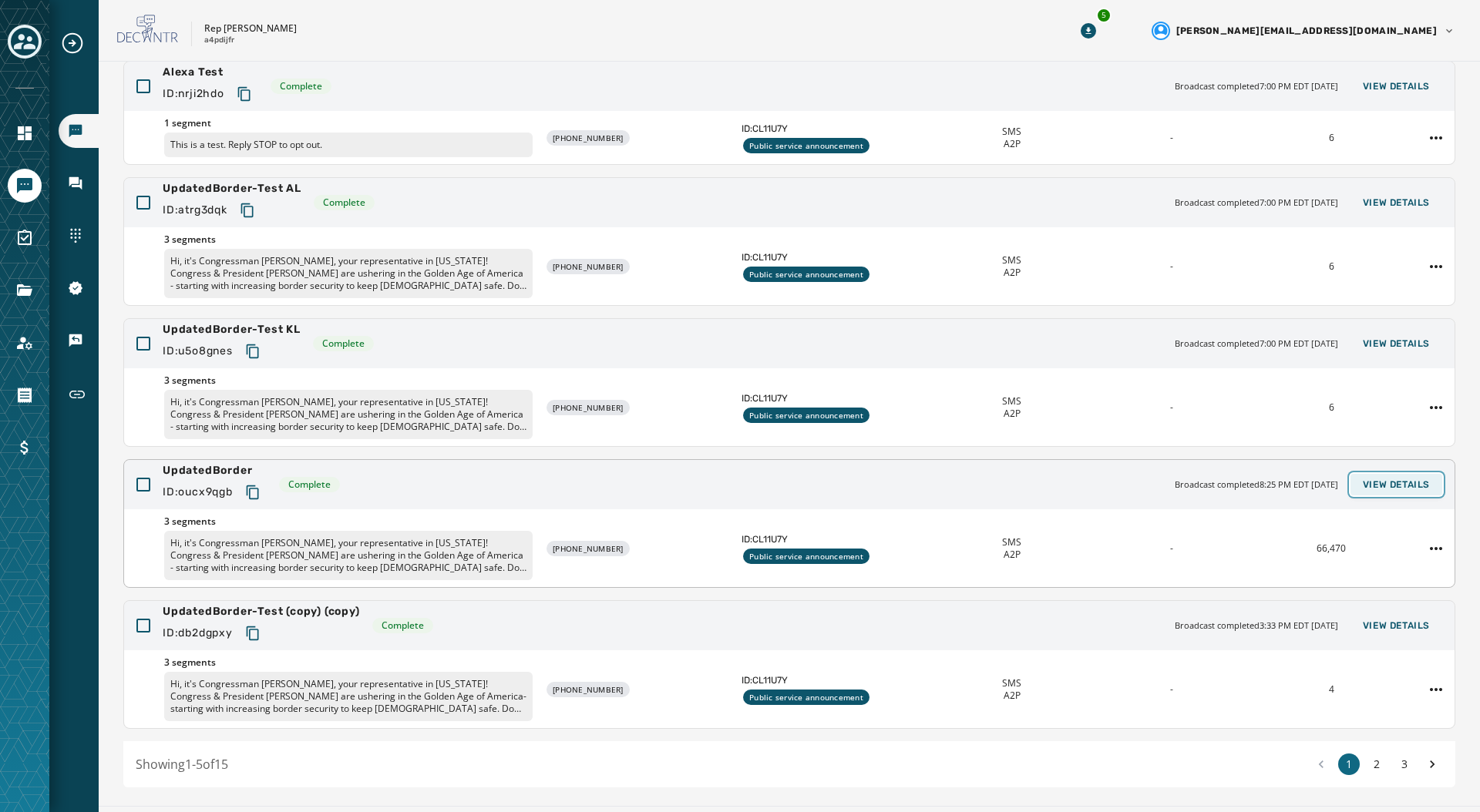
click at [1385, 484] on span "View Details" at bounding box center [1396, 485] width 67 height 13
